Goal: Information Seeking & Learning: Understand process/instructions

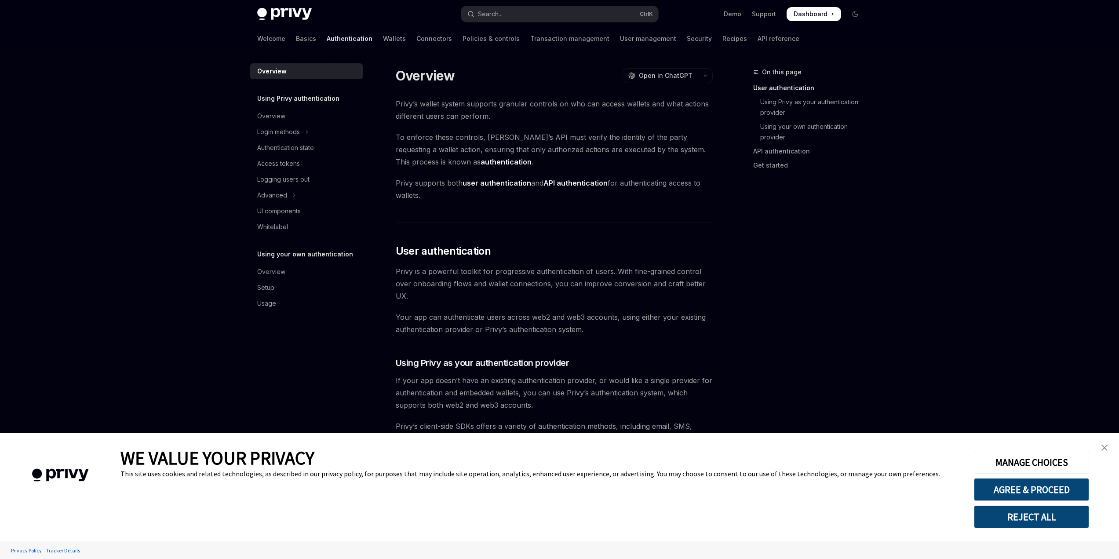
scroll to position [177, 0]
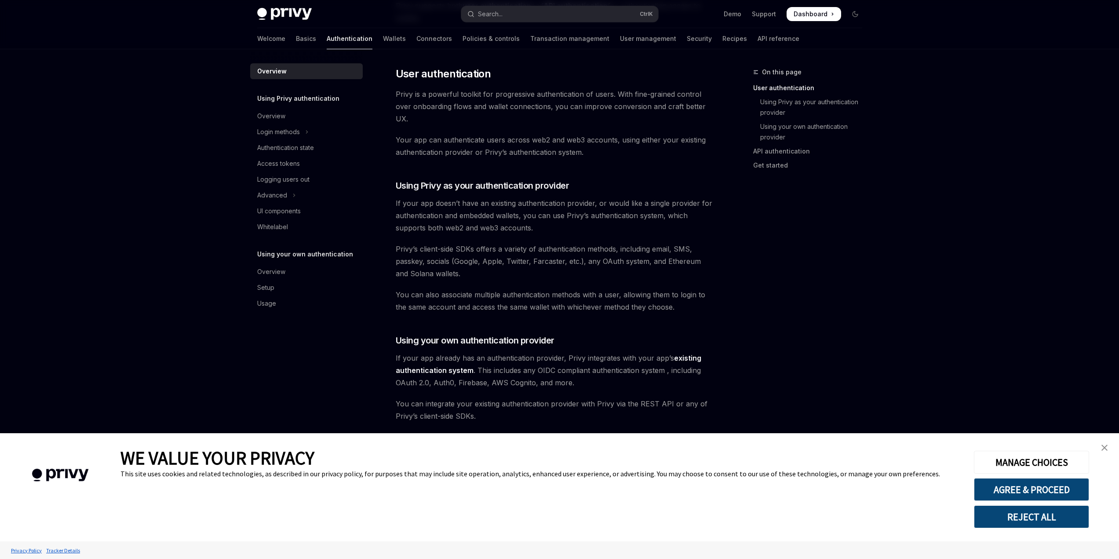
click at [1056, 518] on button "REJECT ALL" at bounding box center [1031, 516] width 115 height 23
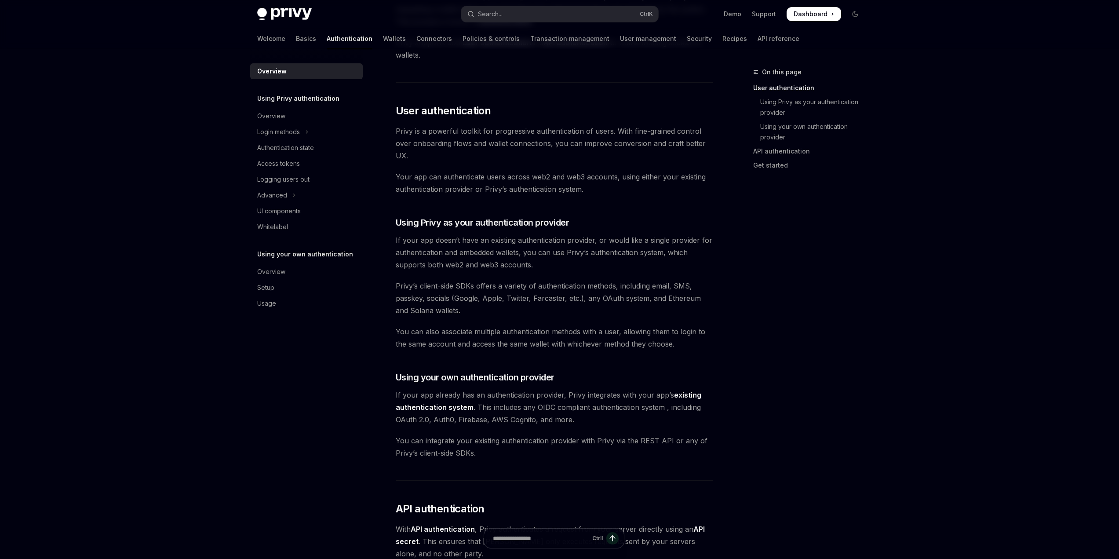
scroll to position [133, 0]
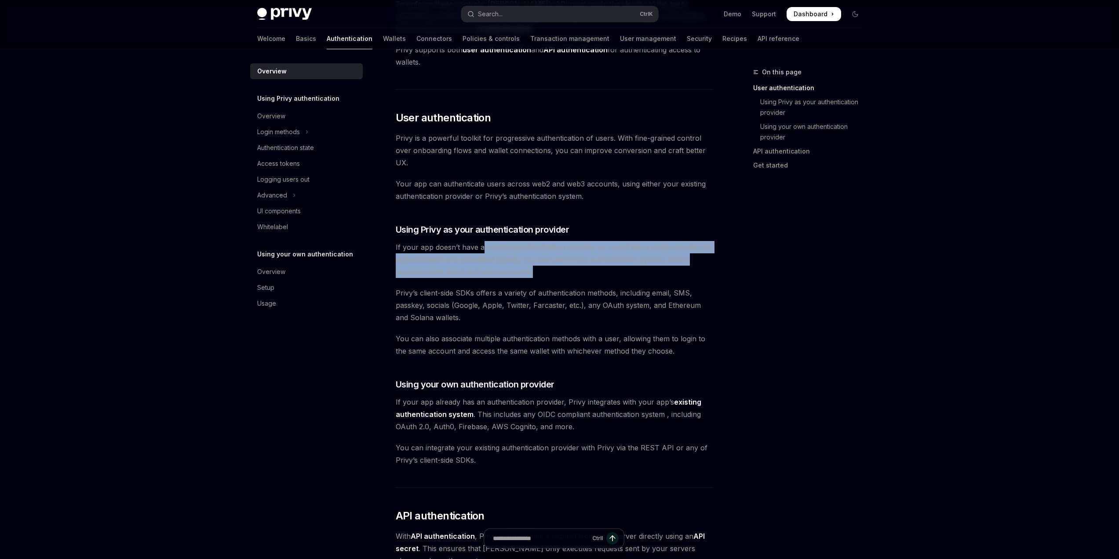
drag, startPoint x: 484, startPoint y: 248, endPoint x: 603, endPoint y: 275, distance: 122.8
click at [603, 275] on span "If your app doesn’t have an existing authentication provider, or would like a s…" at bounding box center [554, 259] width 317 height 37
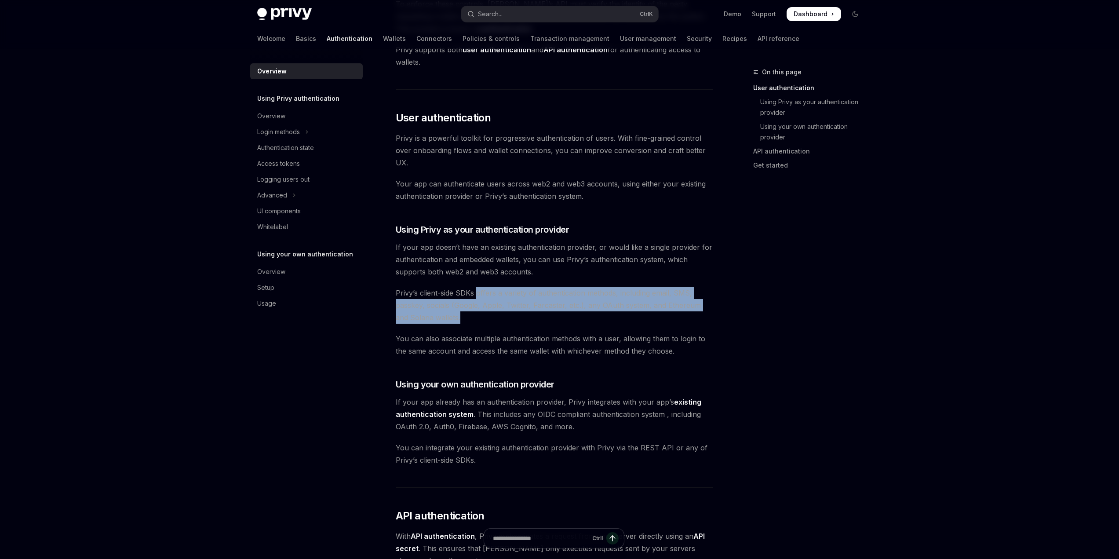
drag, startPoint x: 477, startPoint y: 292, endPoint x: 495, endPoint y: 316, distance: 29.5
click at [495, 316] on span "Privy’s client-side SDKs offers a variety of authentication methods, including …" at bounding box center [554, 305] width 317 height 37
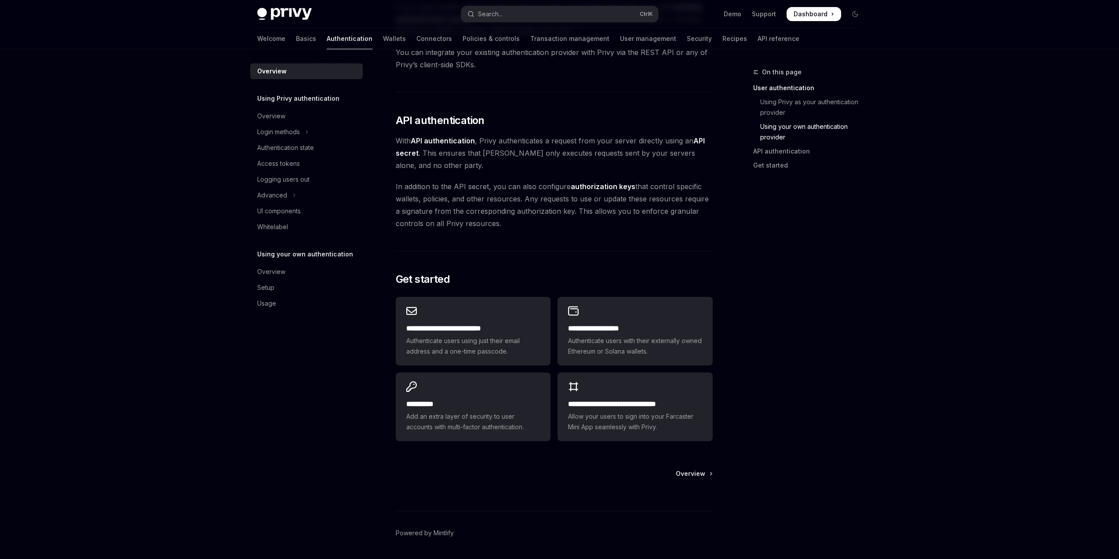
scroll to position [529, 0]
